Goal: Transaction & Acquisition: Book appointment/travel/reservation

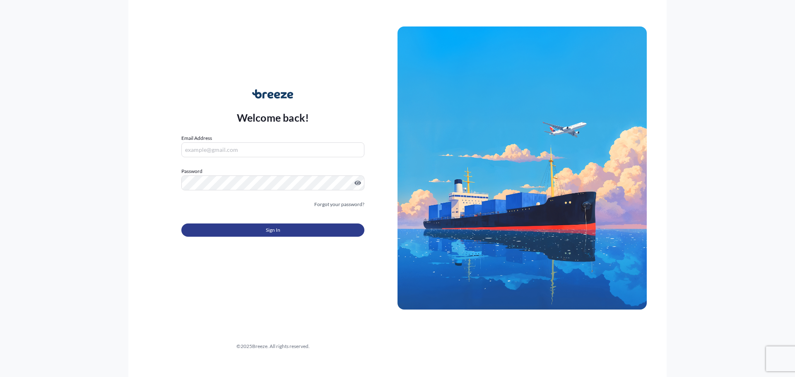
type input "[PERSON_NAME][EMAIL_ADDRESS][PERSON_NAME][DOMAIN_NAME]"
click at [288, 231] on button "Sign In" at bounding box center [272, 230] width 183 height 13
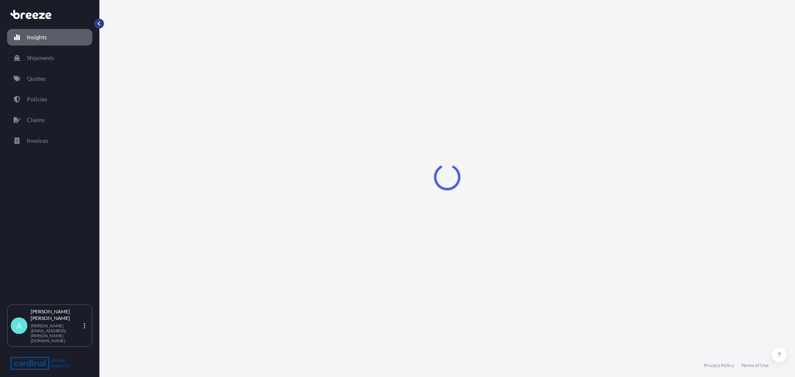
select select "2025"
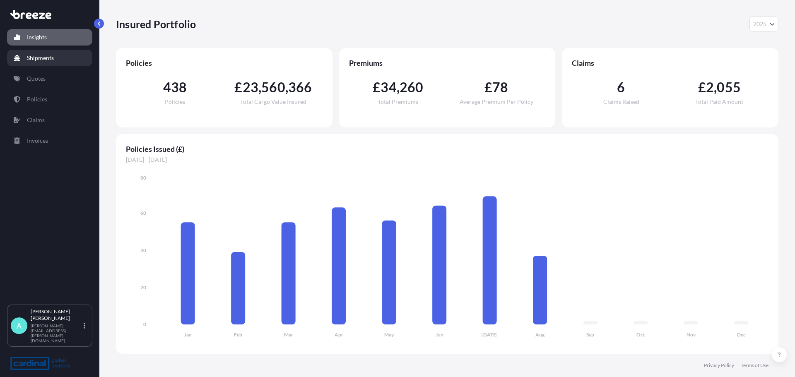
click at [55, 60] on link "Shipments" at bounding box center [49, 58] width 85 height 17
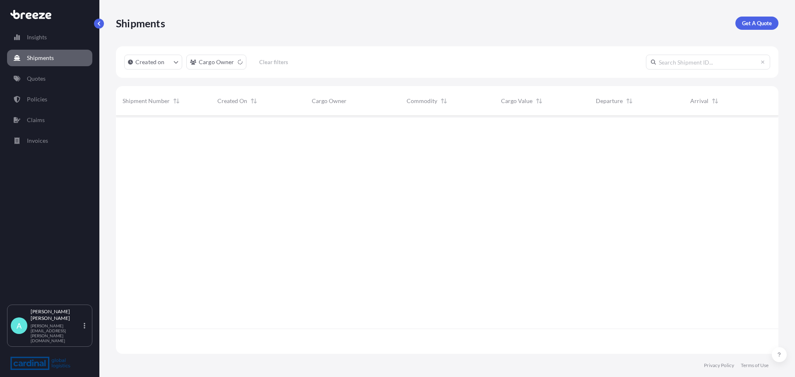
scroll to position [236, 656]
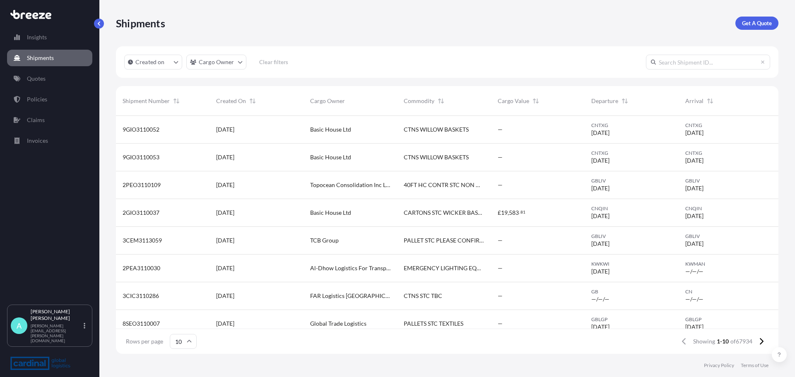
click at [710, 63] on input "text" at bounding box center [708, 62] width 124 height 15
paste input "UAE20250801"
type input "UAE20250801"
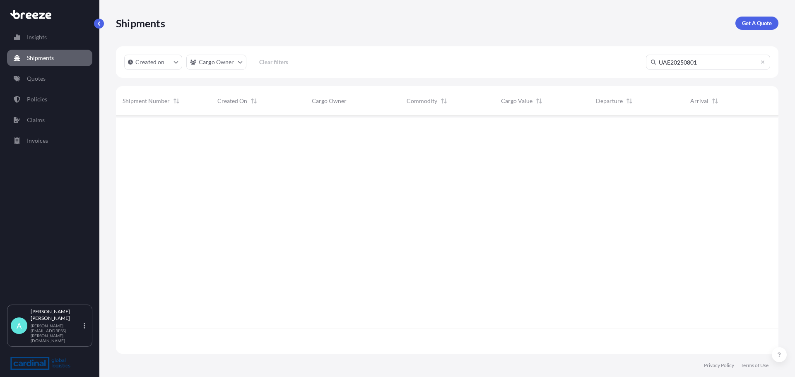
scroll to position [262, 656]
drag, startPoint x: 701, startPoint y: 60, endPoint x: 592, endPoint y: 56, distance: 108.9
click at [592, 56] on div "Created on Cargo Owner Clear filters UAE20250801" at bounding box center [447, 61] width 662 height 31
click at [42, 95] on p "Policies" at bounding box center [37, 99] width 20 height 8
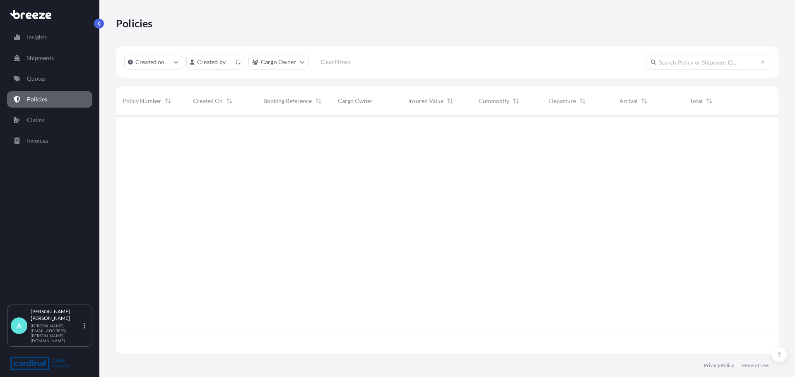
scroll to position [236, 656]
click at [676, 66] on input "text" at bounding box center [708, 62] width 124 height 15
paste input "UAE20250801"
type input "UAE20250801"
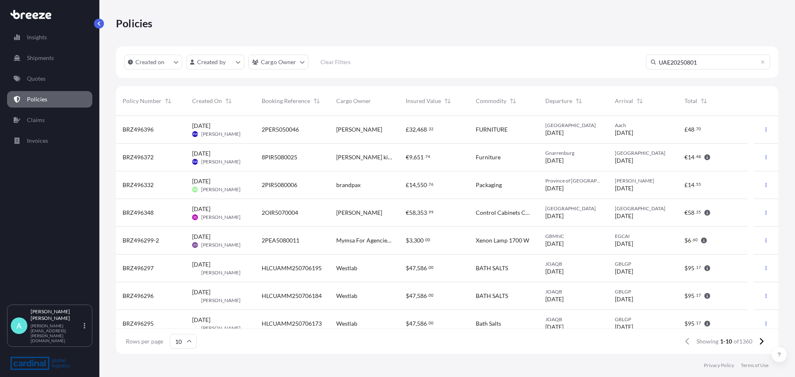
scroll to position [262, 656]
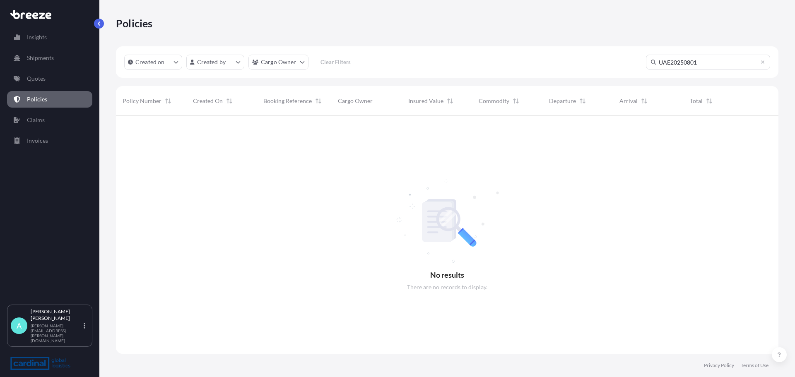
drag, startPoint x: 698, startPoint y: 66, endPoint x: 513, endPoint y: 66, distance: 185.0
click at [518, 61] on div "Created on Created by Cargo Owner Clear Filters UAE20250801" at bounding box center [447, 61] width 662 height 31
click at [51, 52] on link "Shipments" at bounding box center [49, 58] width 85 height 17
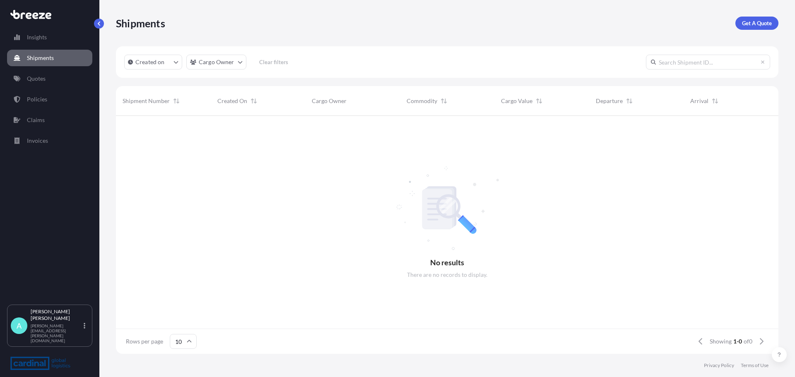
scroll to position [236, 656]
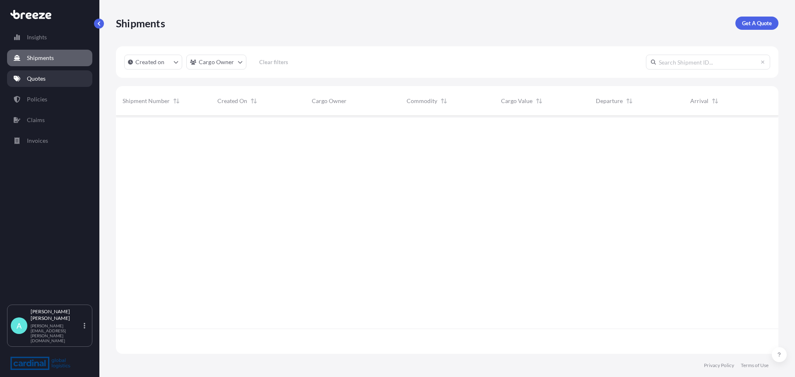
click at [46, 74] on link "Quotes" at bounding box center [49, 78] width 85 height 17
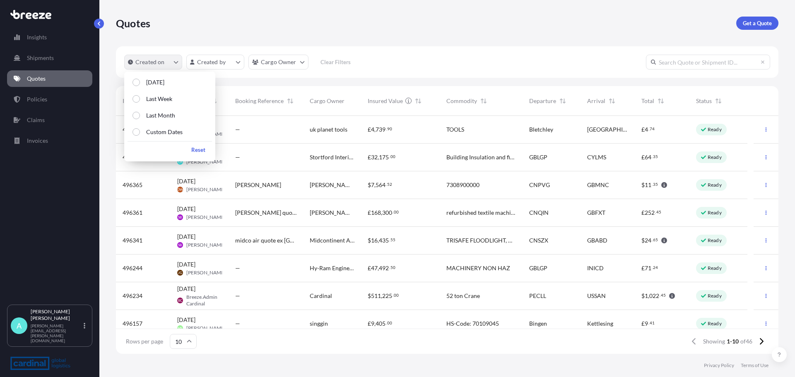
click at [163, 64] on p "Created on" at bounding box center [149, 62] width 29 height 8
click at [189, 24] on div "Quotes Get a Quote" at bounding box center [447, 23] width 662 height 13
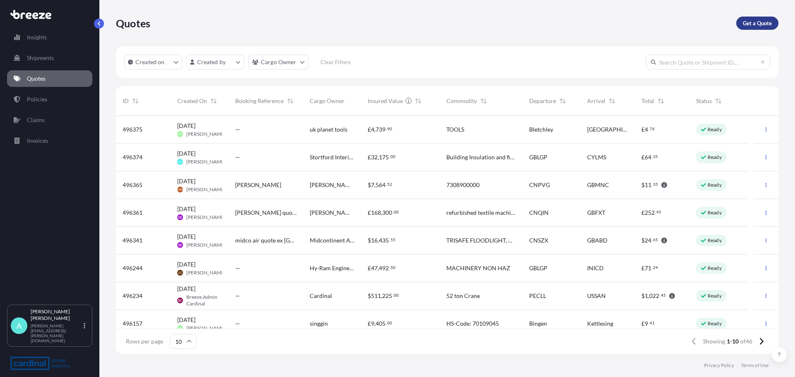
click at [769, 28] on link "Get a Quote" at bounding box center [757, 23] width 42 height 13
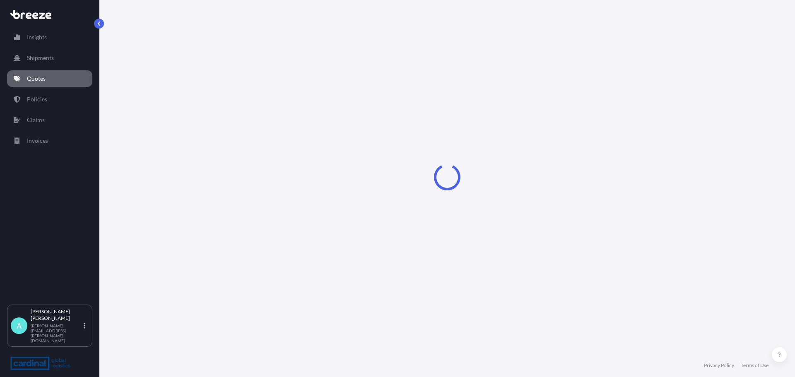
select select "Road"
select select "Sea"
select select "1"
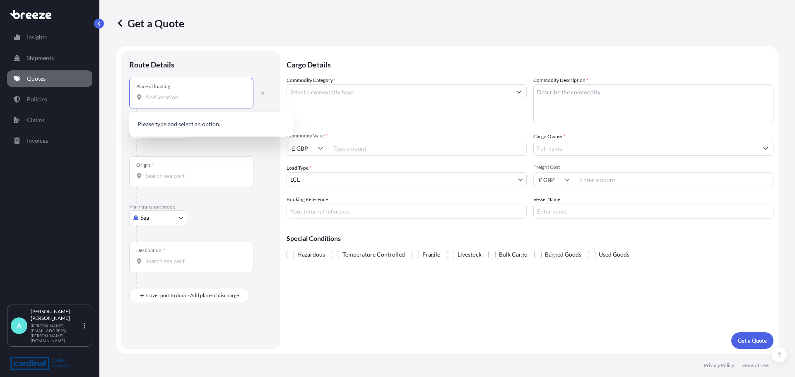
click at [170, 96] on input "Place of loading" at bounding box center [194, 97] width 98 height 8
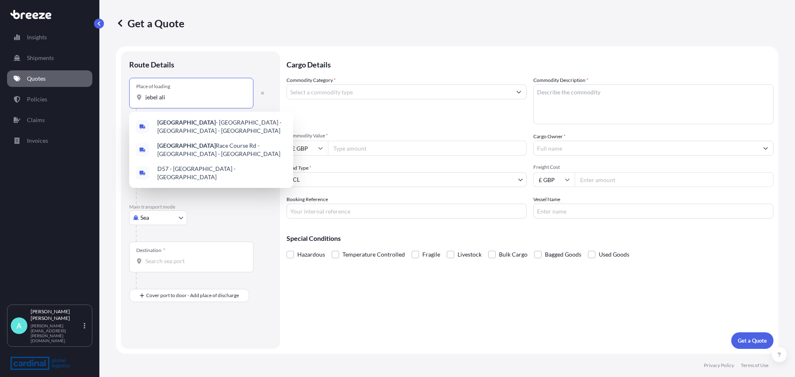
drag, startPoint x: 171, startPoint y: 99, endPoint x: 99, endPoint y: 91, distance: 73.2
click at [99, 91] on div "Insights Shipments Quotes Policies Claims Invoices A [PERSON_NAME] [PERSON_NAME…" at bounding box center [397, 188] width 795 height 377
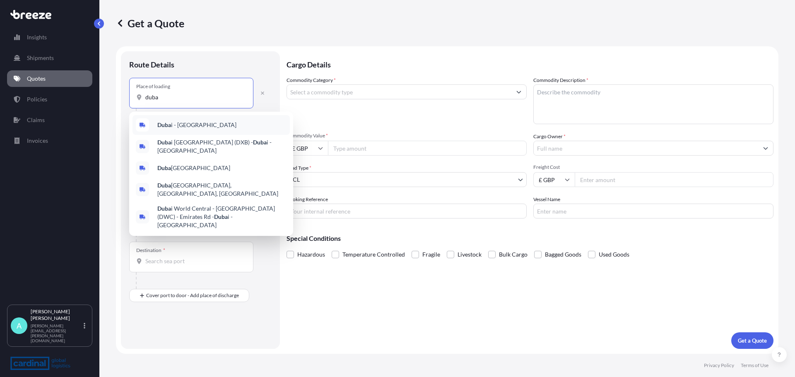
click at [220, 124] on span "Duba i - [GEOGRAPHIC_DATA]" at bounding box center [196, 125] width 79 height 8
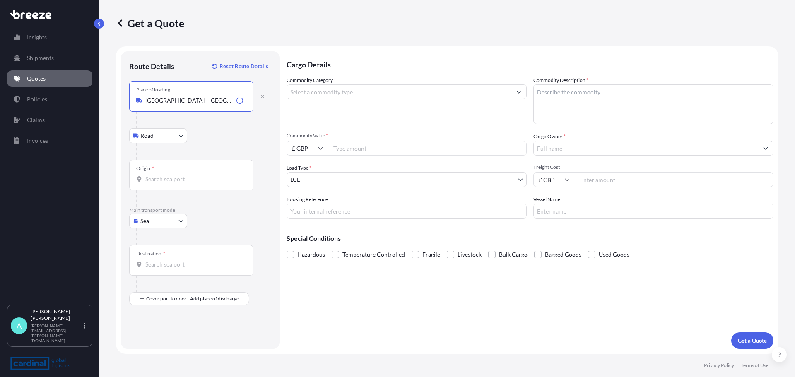
type input "[GEOGRAPHIC_DATA] - [GEOGRAPHIC_DATA]"
click at [177, 137] on body "3 options available. 0 options available. 5 options available. Insights Shipmen…" at bounding box center [397, 188] width 795 height 377
click at [171, 172] on div "Origin *" at bounding box center [191, 175] width 124 height 31
click at [171, 175] on input "Origin *" at bounding box center [194, 179] width 98 height 8
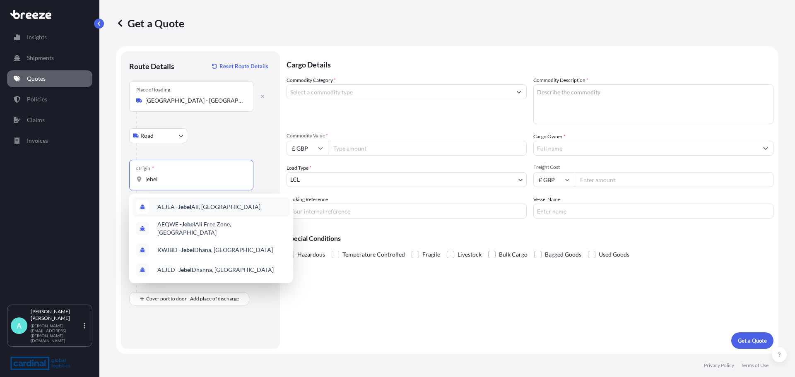
click at [201, 206] on span "AEJEA - [GEOGRAPHIC_DATA], [GEOGRAPHIC_DATA]" at bounding box center [208, 207] width 103 height 8
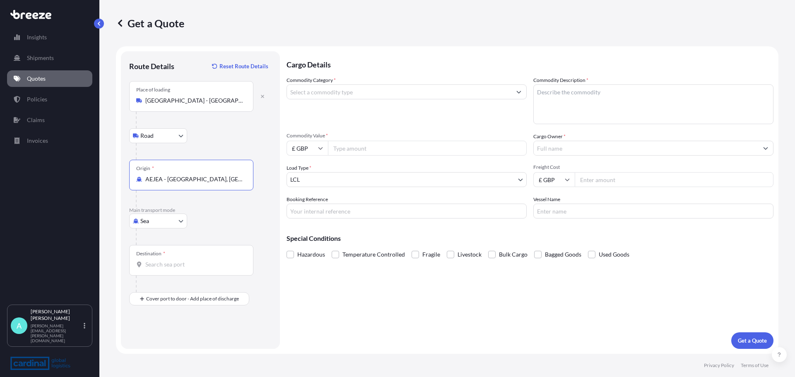
type input "AEJEA - [GEOGRAPHIC_DATA], [GEOGRAPHIC_DATA]"
click at [164, 261] on input "Destination *" at bounding box center [194, 264] width 98 height 8
click at [367, 291] on div "Cargo Details Commodity Category * Commodity Description * Commodity Value * £ …" at bounding box center [529, 200] width 487 height 298
click at [206, 254] on div "Destination *" at bounding box center [191, 260] width 124 height 31
click at [206, 260] on input "Destination * Please select a destination" at bounding box center [194, 264] width 98 height 8
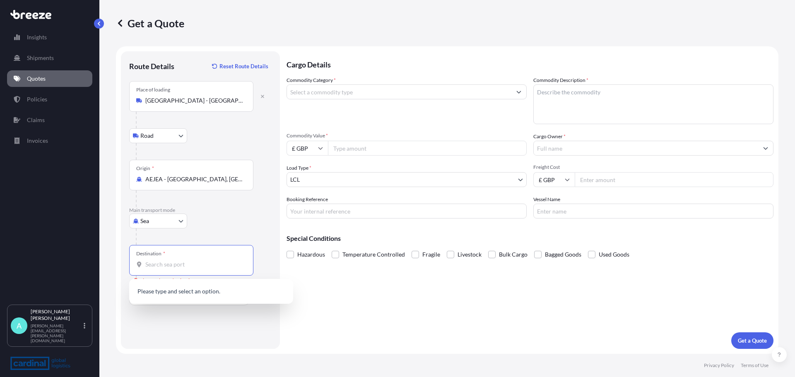
click at [164, 266] on input "Destination * Please select a destination" at bounding box center [194, 264] width 98 height 8
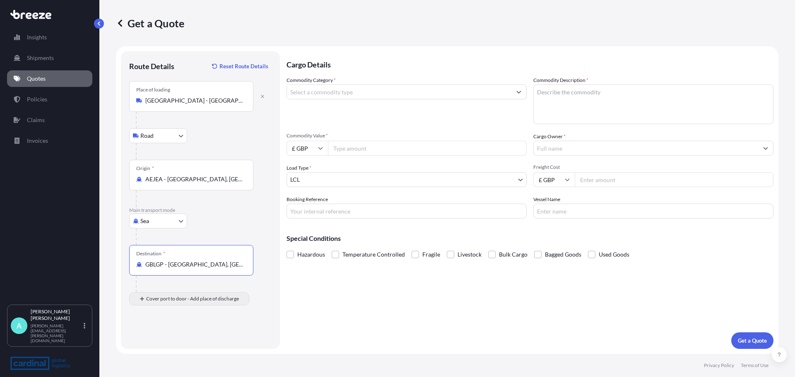
type input "GBLGP - [GEOGRAPHIC_DATA], [GEOGRAPHIC_DATA]"
click at [174, 344] on input "Place of Discharge" at bounding box center [194, 343] width 98 height 8
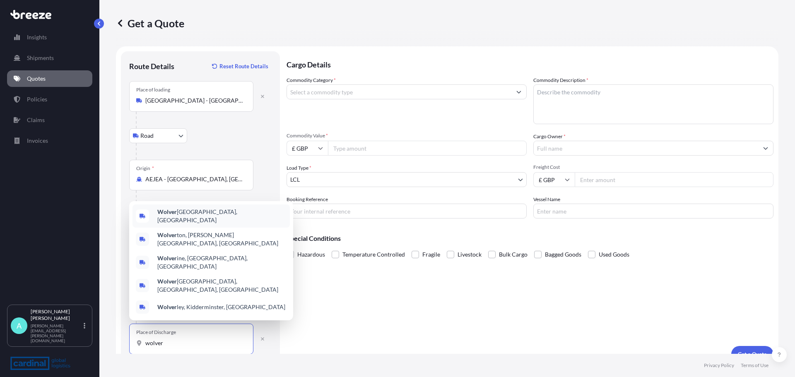
click at [202, 228] on div "Wolver hampton, [GEOGRAPHIC_DATA]" at bounding box center [210, 215] width 157 height 23
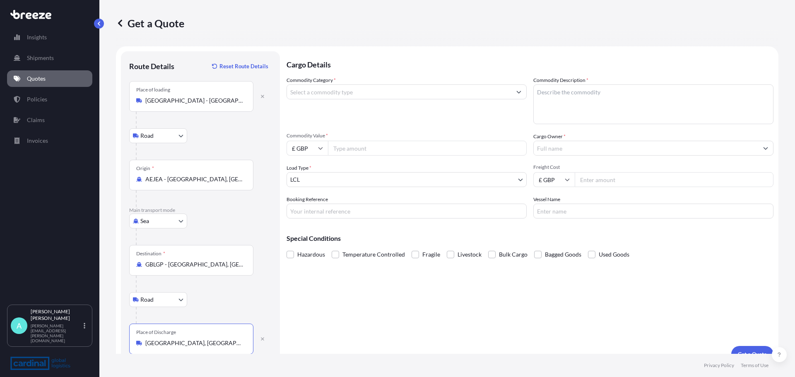
type input "[GEOGRAPHIC_DATA], [GEOGRAPHIC_DATA]"
click at [334, 96] on input "Commodity Category *" at bounding box center [399, 91] width 224 height 15
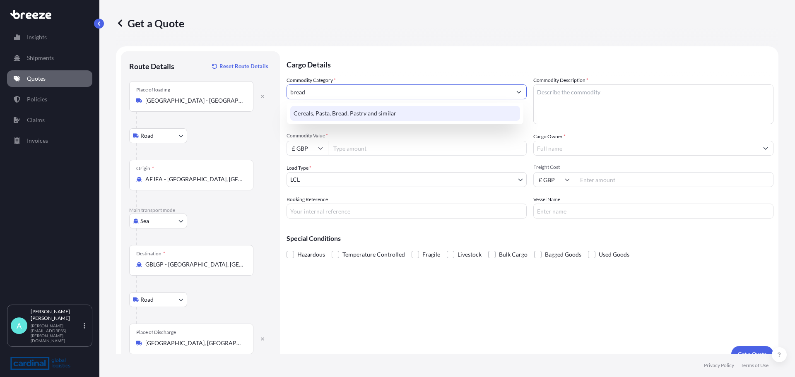
click at [375, 110] on div "Cereals, Pasta, Bread, Pastry and similar" at bounding box center [405, 113] width 230 height 15
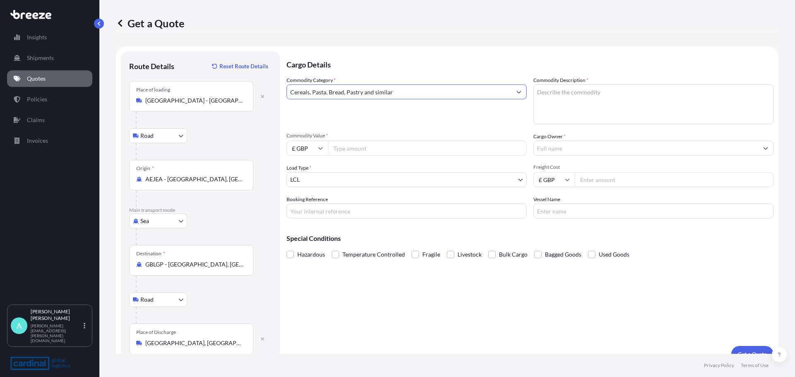
type input "Cereals, Pasta, Bread, Pastry and similar"
click at [582, 92] on textarea "Commodity Description *" at bounding box center [653, 104] width 240 height 40
type textarea "Pitta breads"
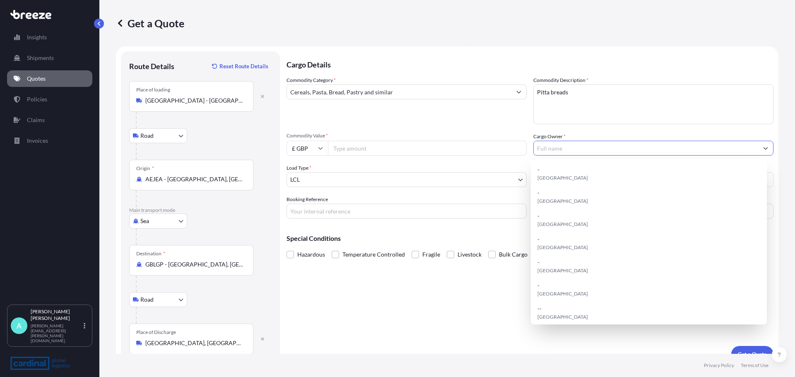
click at [575, 146] on input "Cargo Owner *" at bounding box center [646, 148] width 224 height 15
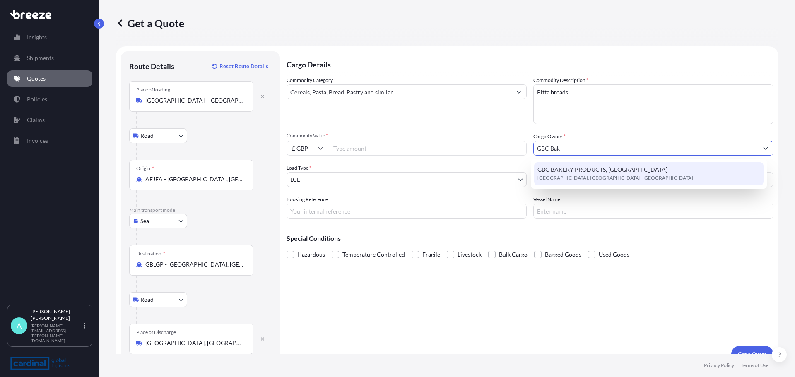
click at [594, 177] on span "[GEOGRAPHIC_DATA], [GEOGRAPHIC_DATA], [GEOGRAPHIC_DATA]" at bounding box center [615, 178] width 156 height 8
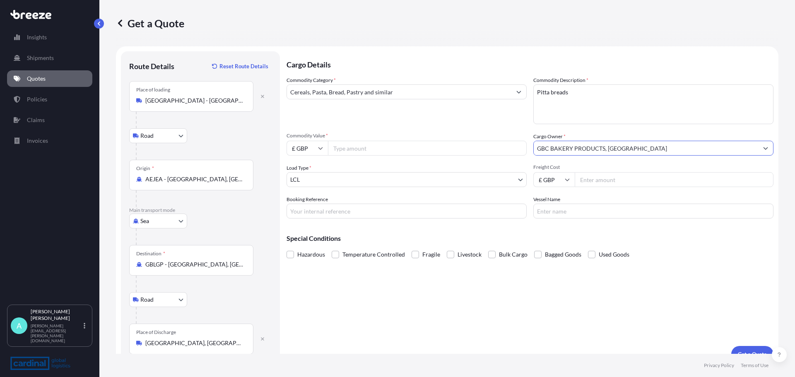
type input "GBC BAKERY PRODUCTS, [GEOGRAPHIC_DATA]"
drag, startPoint x: 615, startPoint y: 178, endPoint x: 438, endPoint y: 183, distance: 176.4
click at [615, 178] on input "Freight Cost" at bounding box center [674, 179] width 199 height 15
click at [386, 146] on input "Commodity Value *" at bounding box center [427, 148] width 199 height 15
paste input "33616.4"
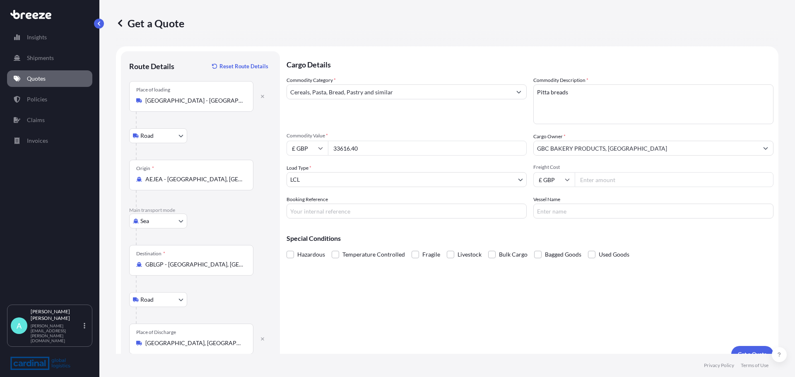
type input "33616.40"
click at [613, 184] on input "Freight Cost" at bounding box center [674, 179] width 199 height 15
type input "10257.75"
click at [384, 215] on input "Booking Reference" at bounding box center [406, 211] width 240 height 15
click at [365, 211] on input "Booking Reference" at bounding box center [406, 211] width 240 height 15
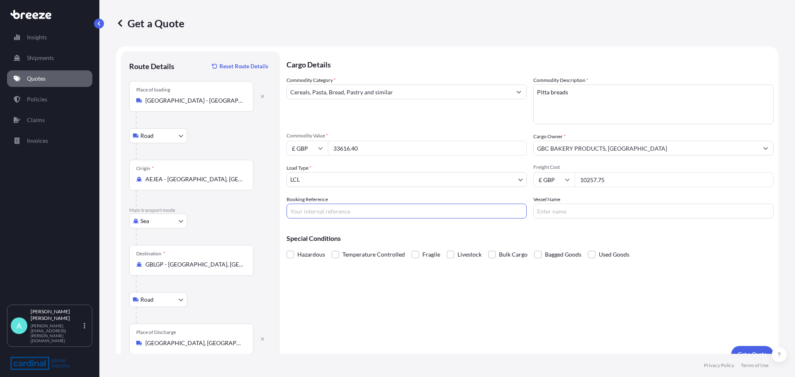
paste input "£33,616.4"
type input "£"
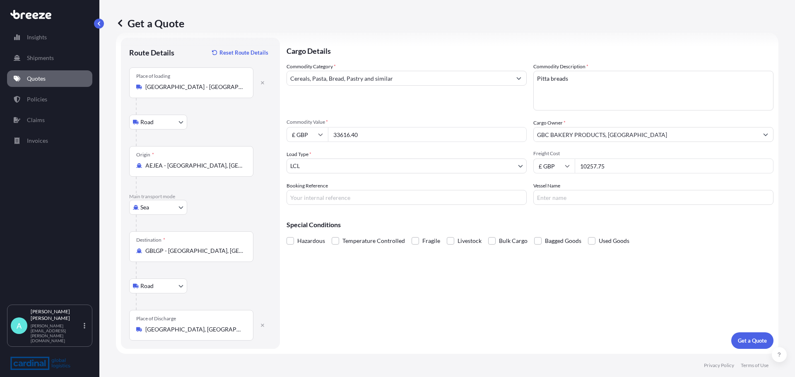
drag, startPoint x: 338, startPoint y: 207, endPoint x: 336, endPoint y: 199, distance: 7.6
click at [338, 206] on div "Cargo Details Commodity Category * Cereals, Pasta, Bread, Pastry and similar Co…" at bounding box center [529, 193] width 487 height 311
click at [336, 199] on input "Booking Reference" at bounding box center [406, 197] width 240 height 15
paste input "UAE20250801"
type input "UAE20250801"
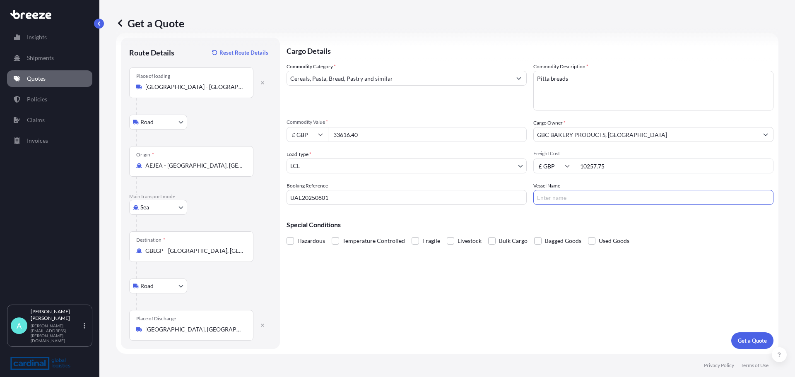
click at [580, 200] on input "Vessel Name" at bounding box center [653, 197] width 240 height 15
click at [376, 241] on span "Temperature Controlled" at bounding box center [373, 241] width 63 height 12
click at [332, 235] on input "Temperature Controlled" at bounding box center [332, 235] width 0 height 0
click at [582, 196] on input "Vessel Name" at bounding box center [653, 197] width 240 height 15
type input "AL RIFFA"
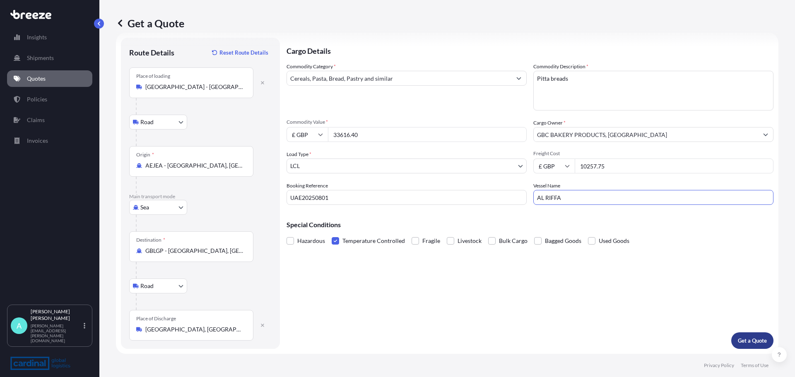
click at [754, 338] on p "Get a Quote" at bounding box center [752, 341] width 29 height 8
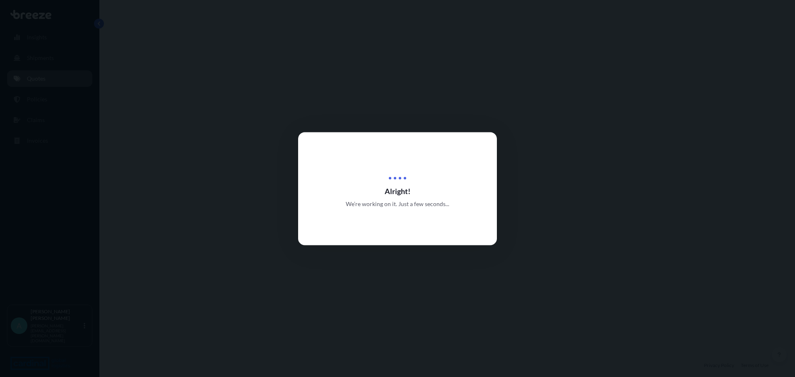
select select "Road"
select select "Sea"
select select "Road"
select select "1"
